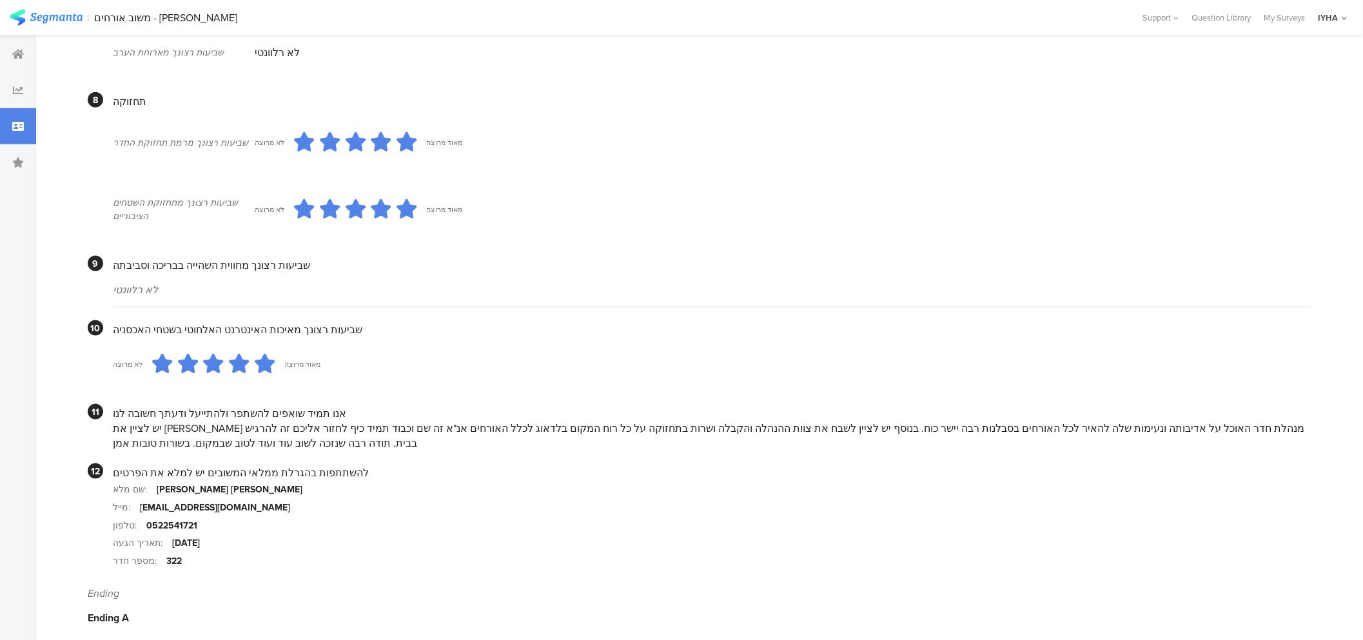
scroll to position [1036, 0]
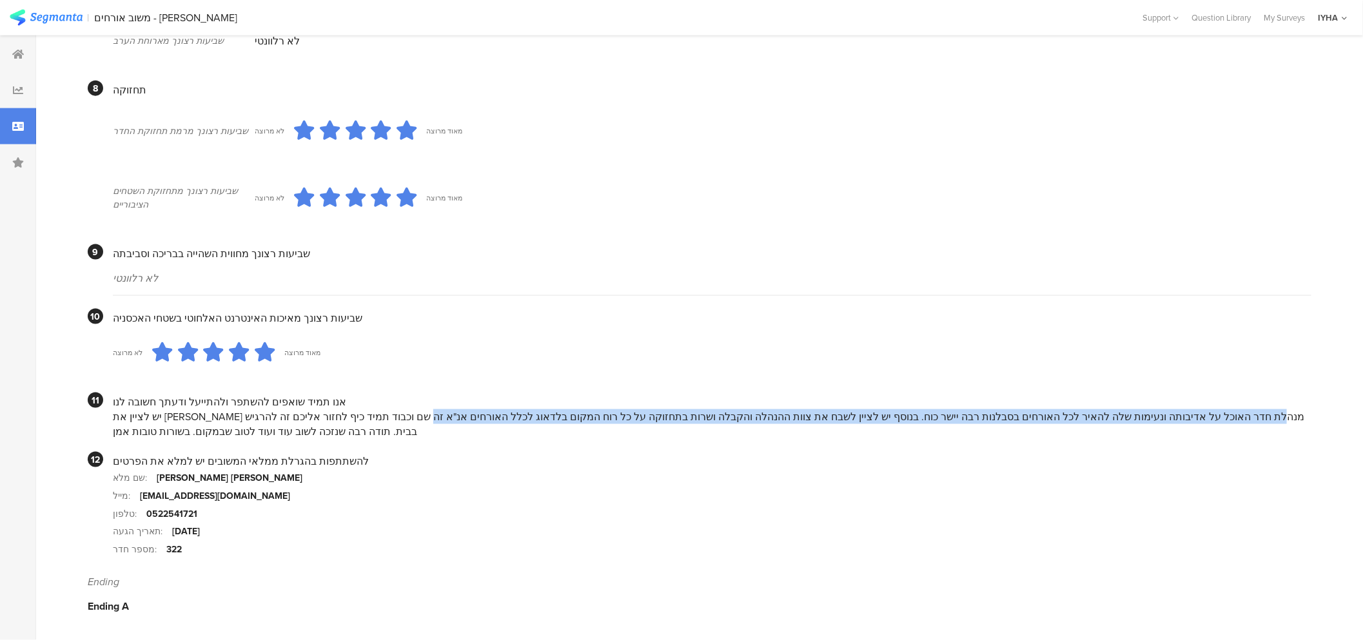
drag, startPoint x: 1205, startPoint y: 414, endPoint x: 427, endPoint y: 415, distance: 777.7
click at [427, 415] on div "יש לציין את [PERSON_NAME] מנהלת חדר האוכל על אדיבותה ונעימות שלה להאיר לכל האור…" at bounding box center [712, 424] width 1199 height 30
click at [465, 415] on div "יש לציין את [PERSON_NAME] מנהלת חדר האוכל על אדיבותה ונעימות שלה להאיר לכל האור…" at bounding box center [712, 424] width 1199 height 30
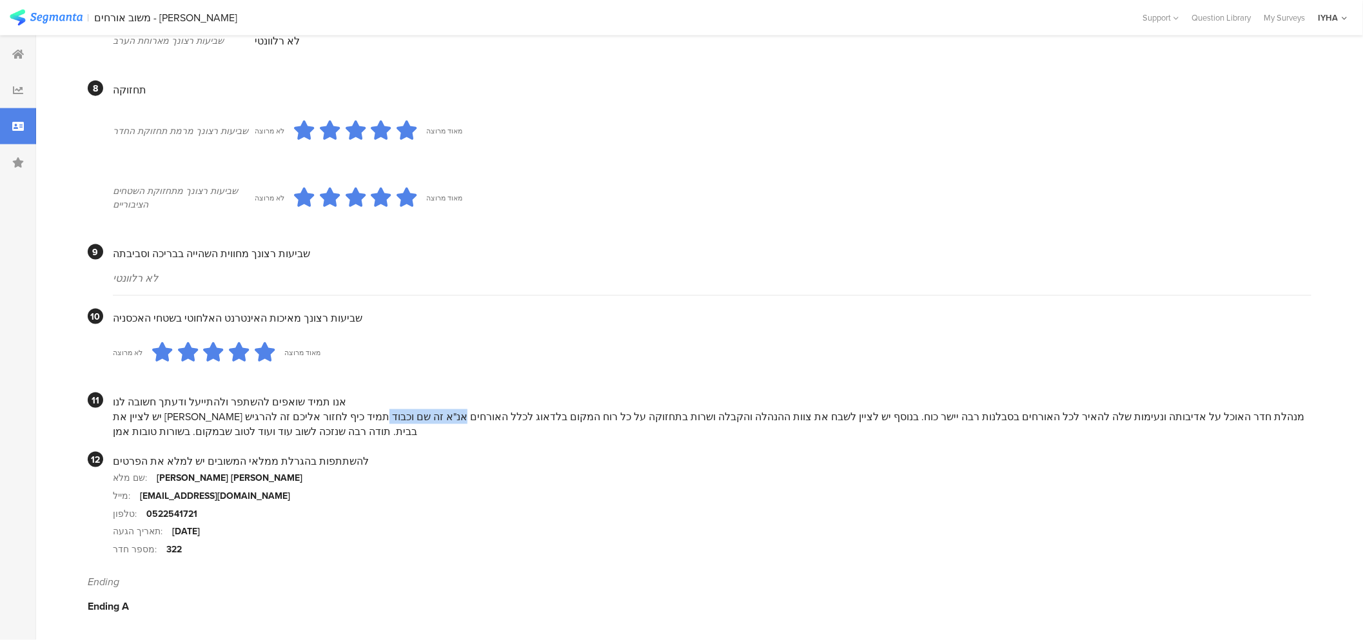
drag, startPoint x: 456, startPoint y: 415, endPoint x: 382, endPoint y: 415, distance: 74.2
click at [382, 415] on div "יש לציין את [PERSON_NAME] מנהלת חדר האוכל על אדיבותה ונעימות שלה להאיר לכל האור…" at bounding box center [712, 424] width 1199 height 30
click at [17, 66] on div at bounding box center [18, 54] width 36 height 36
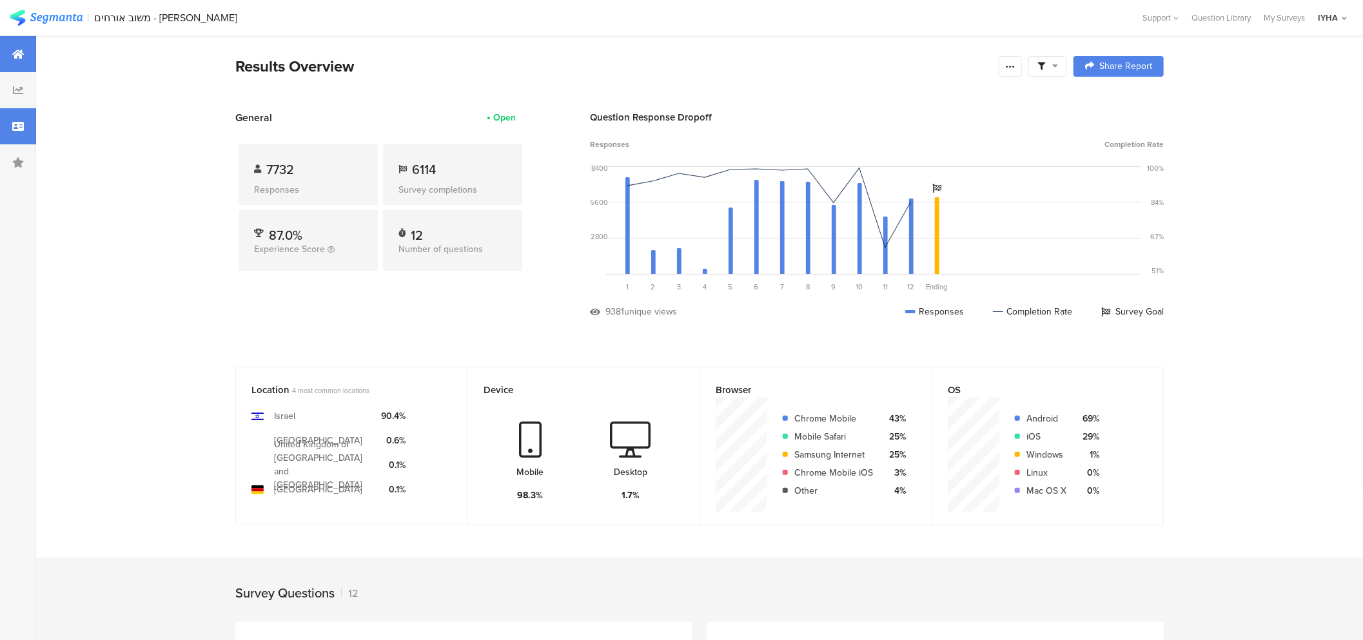
click at [23, 125] on icon at bounding box center [18, 126] width 12 height 10
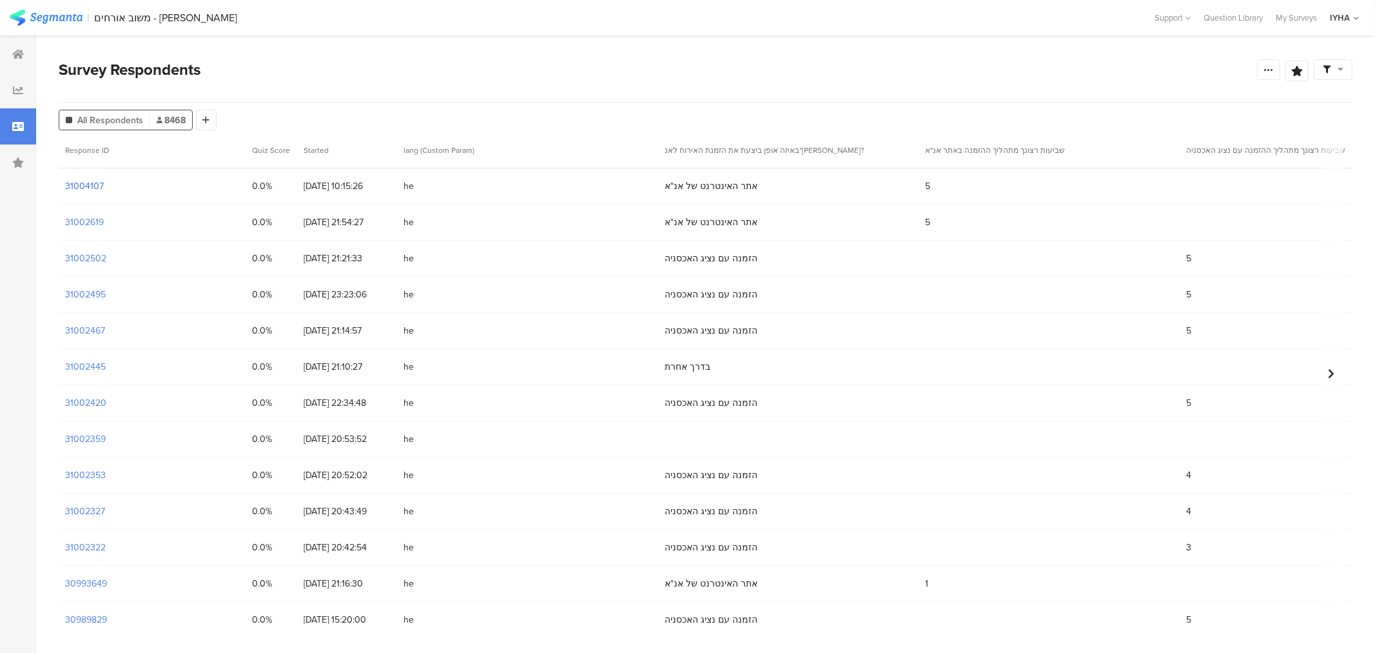
click at [86, 179] on section "31004107" at bounding box center [84, 186] width 39 height 14
